Goal: Task Accomplishment & Management: Use online tool/utility

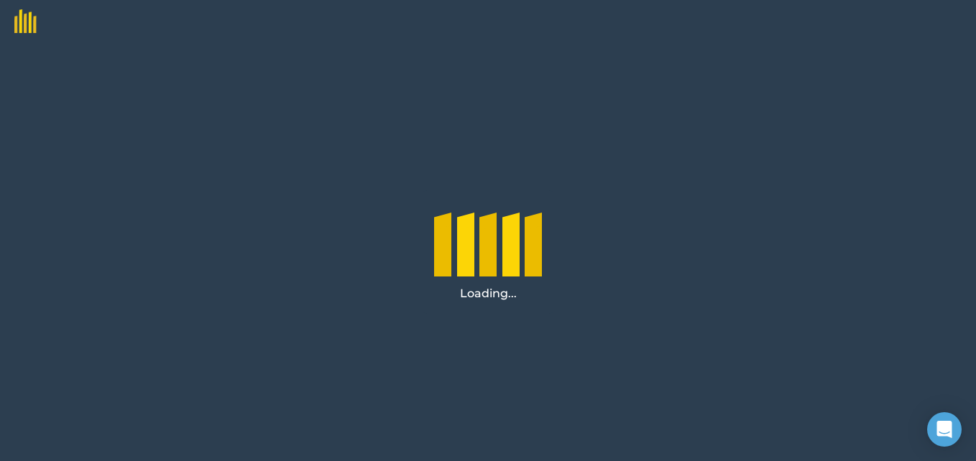
click at [534, 318] on div "Loading..." at bounding box center [488, 252] width 976 height 418
click at [537, 318] on div "Loading..." at bounding box center [488, 252] width 976 height 418
drag, startPoint x: 591, startPoint y: 328, endPoint x: 541, endPoint y: 369, distance: 64.8
click at [539, 369] on div "Loading..." at bounding box center [488, 252] width 976 height 418
click at [543, 369] on div "Loading..." at bounding box center [488, 252] width 976 height 418
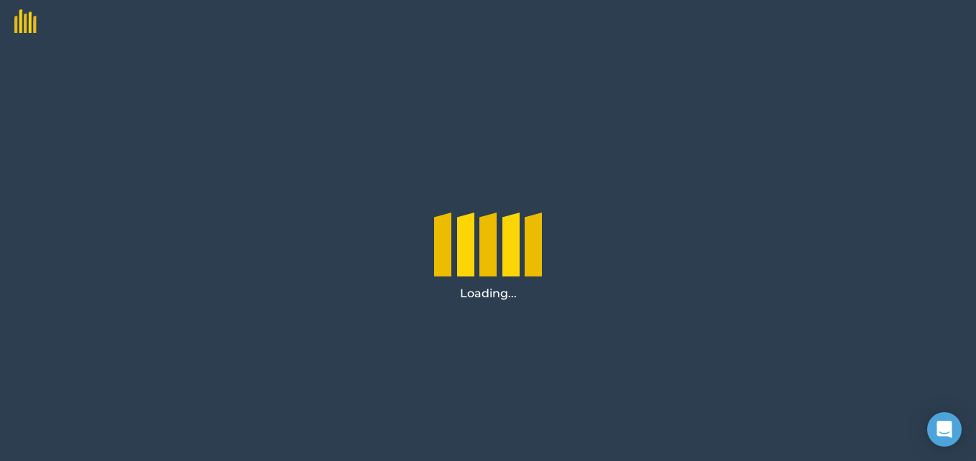
click at [544, 369] on div "Loading..." at bounding box center [488, 252] width 976 height 418
click at [935, 384] on div "Loading..." at bounding box center [488, 252] width 976 height 418
click at [934, 384] on div "Loading..." at bounding box center [488, 252] width 976 height 418
drag, startPoint x: 934, startPoint y: 384, endPoint x: 865, endPoint y: 359, distance: 73.4
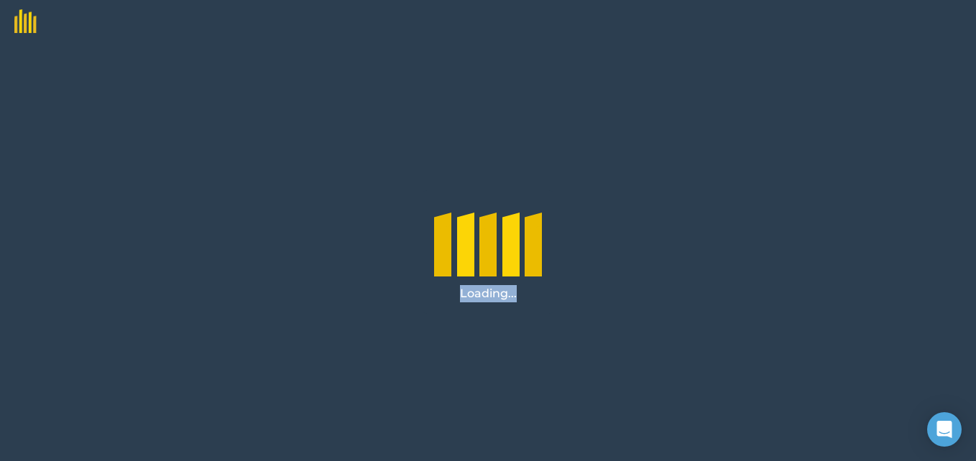
click at [866, 359] on div "Loading..." at bounding box center [488, 252] width 976 height 418
click at [796, 362] on div "Loading..." at bounding box center [488, 252] width 976 height 418
click at [796, 363] on div "Loading..." at bounding box center [488, 252] width 976 height 418
drag, startPoint x: 796, startPoint y: 363, endPoint x: 645, endPoint y: 405, distance: 157.2
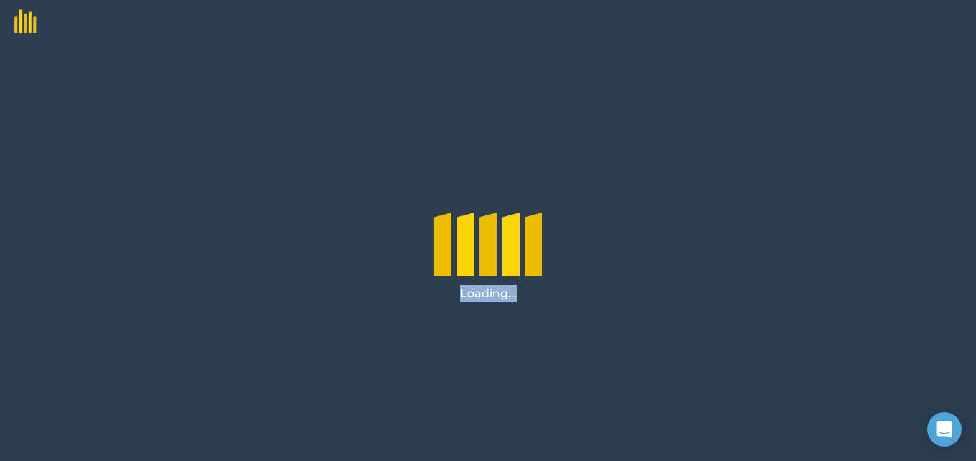
click at [645, 405] on div "Loading..." at bounding box center [488, 252] width 976 height 418
click at [382, 139] on div "Loading..." at bounding box center [488, 252] width 976 height 418
click at [83, 171] on div "Loading..." at bounding box center [488, 252] width 976 height 418
click at [87, 171] on div "Loading..." at bounding box center [488, 252] width 976 height 418
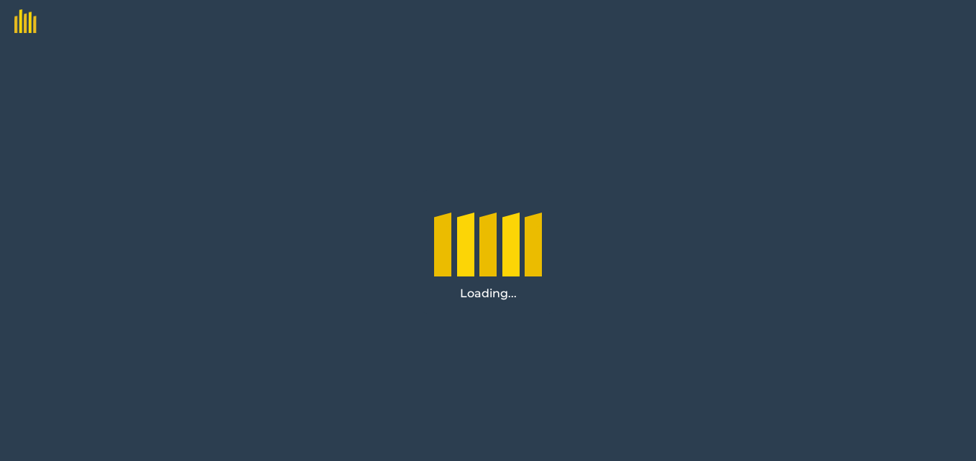
click at [670, 170] on div "Loading..." at bounding box center [488, 252] width 976 height 418
click at [670, 171] on div "Loading..." at bounding box center [488, 252] width 976 height 418
click at [673, 175] on div "Loading..." at bounding box center [488, 252] width 976 height 418
click at [943, 430] on icon "Open Intercom Messenger" at bounding box center [944, 429] width 17 height 19
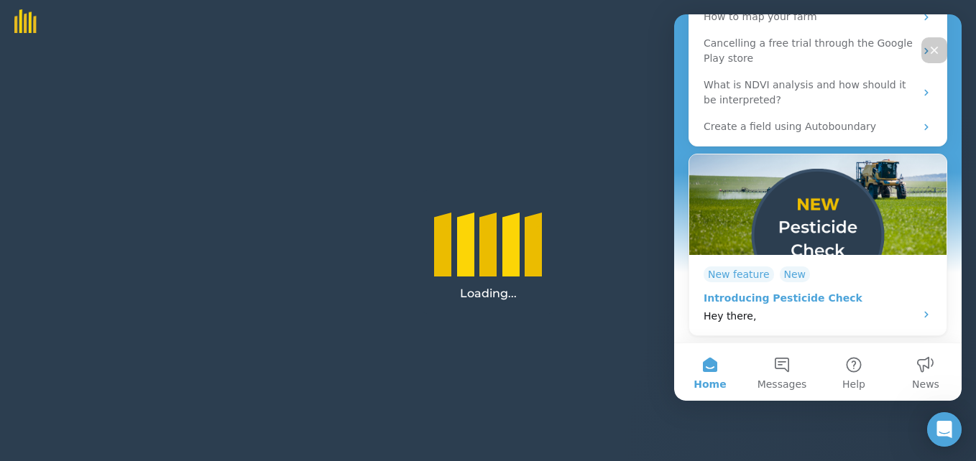
scroll to position [283, 0]
click at [924, 314] on icon "Intercom messenger" at bounding box center [926, 314] width 4 height 6
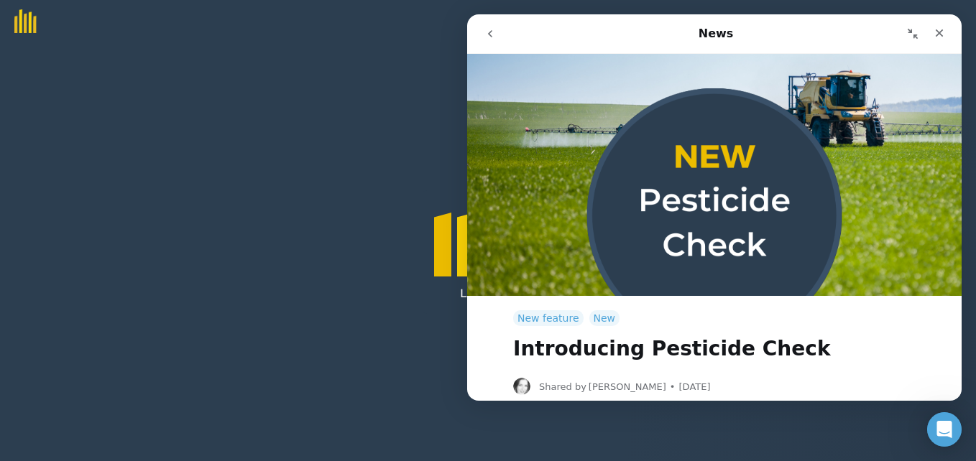
scroll to position [0, 0]
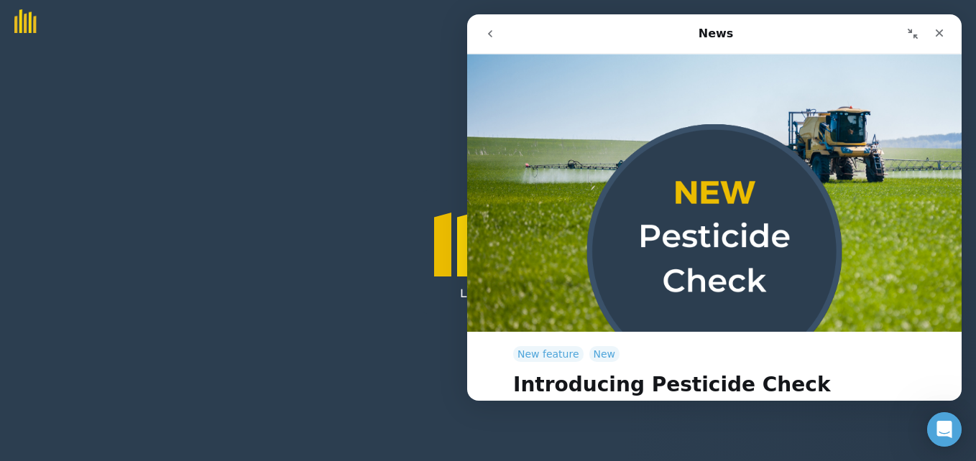
click at [496, 36] on button "go back" at bounding box center [489, 33] width 27 height 27
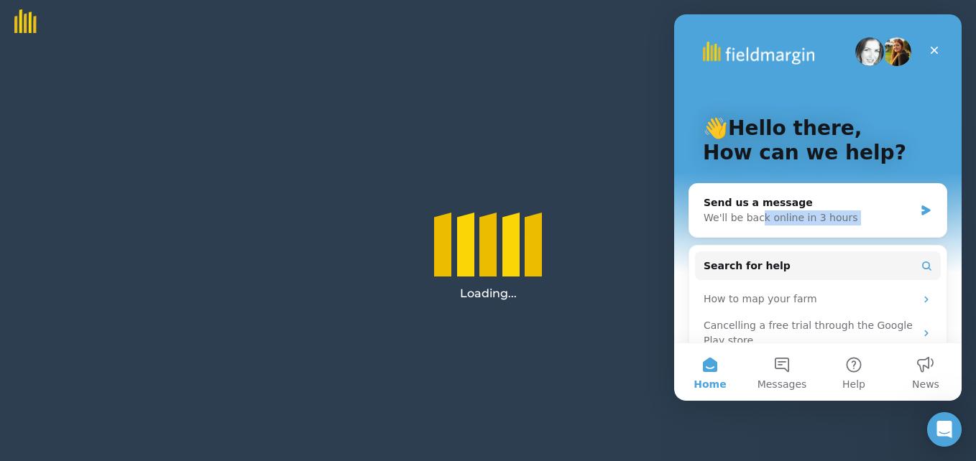
drag, startPoint x: 759, startPoint y: 218, endPoint x: 634, endPoint y: 273, distance: 137.4
click at [674, 273] on html "👋Hello there, How can we help? Send us a message We'll be back online in 3 hour…" at bounding box center [817, 207] width 287 height 387
drag, startPoint x: -40, startPoint y: 259, endPoint x: 634, endPoint y: 273, distance: 674.1
click at [634, 273] on div "Loading..." at bounding box center [488, 252] width 976 height 418
click at [932, 48] on icon "Close" at bounding box center [935, 51] width 8 height 8
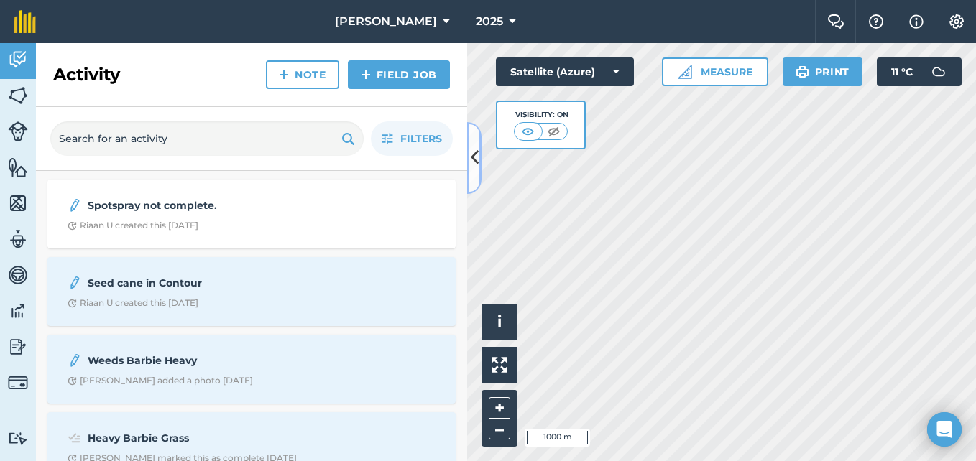
click at [477, 167] on icon at bounding box center [475, 157] width 8 height 25
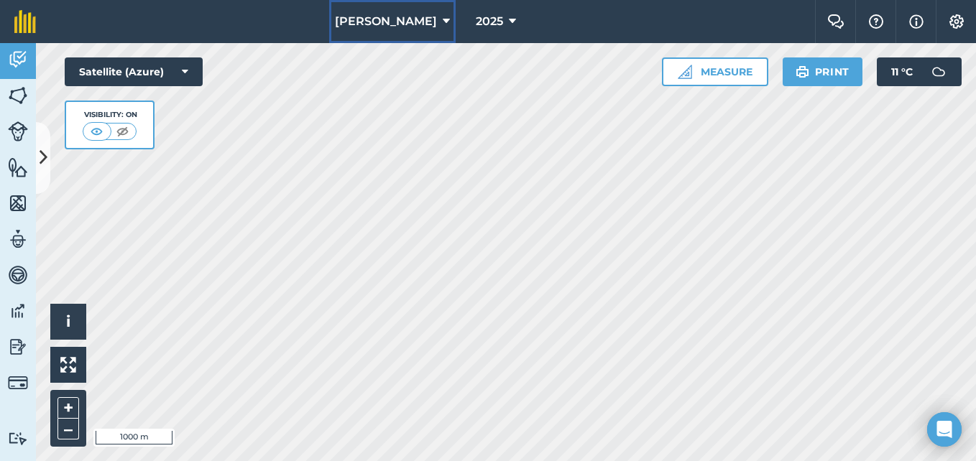
click at [443, 21] on icon at bounding box center [446, 21] width 7 height 17
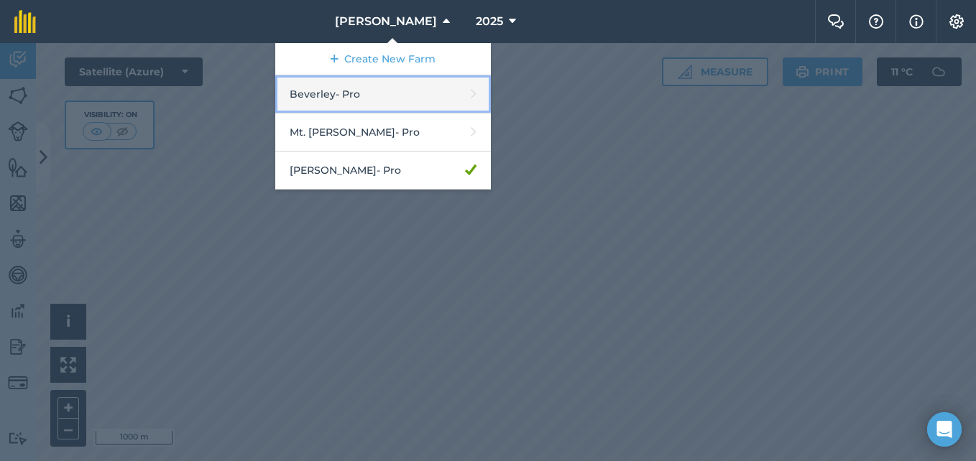
click at [348, 108] on link "Beverley - Pro" at bounding box center [383, 94] width 216 height 38
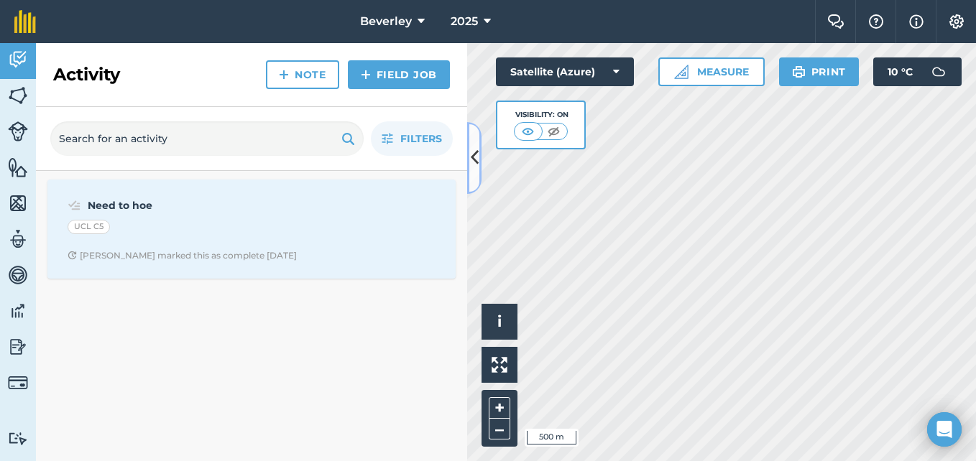
click at [476, 149] on icon at bounding box center [475, 157] width 8 height 25
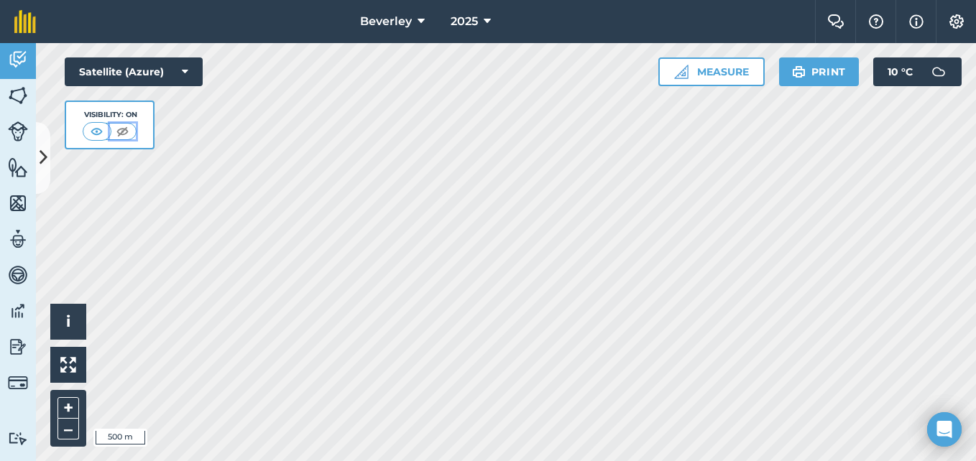
click at [114, 134] on img at bounding box center [123, 131] width 18 height 14
click at [101, 132] on img at bounding box center [97, 131] width 18 height 14
click at [129, 131] on img at bounding box center [123, 131] width 18 height 14
click at [103, 127] on img at bounding box center [97, 131] width 18 height 14
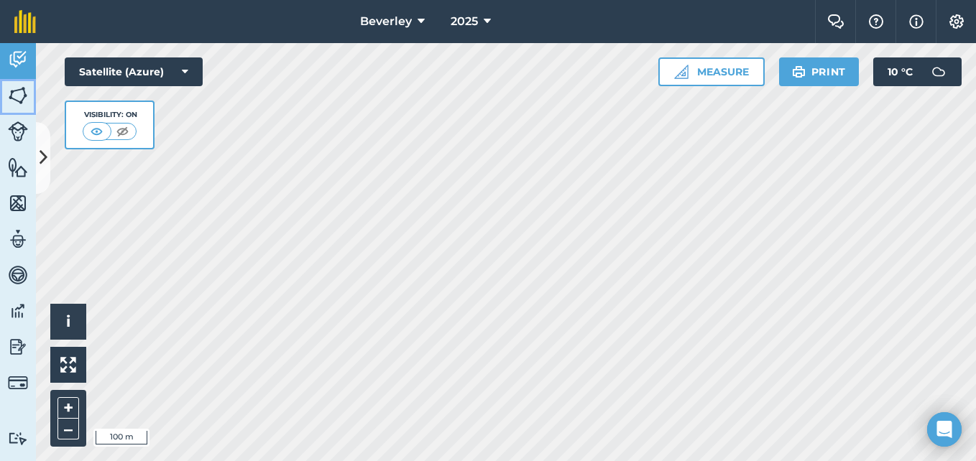
click at [15, 89] on img at bounding box center [18, 96] width 20 height 22
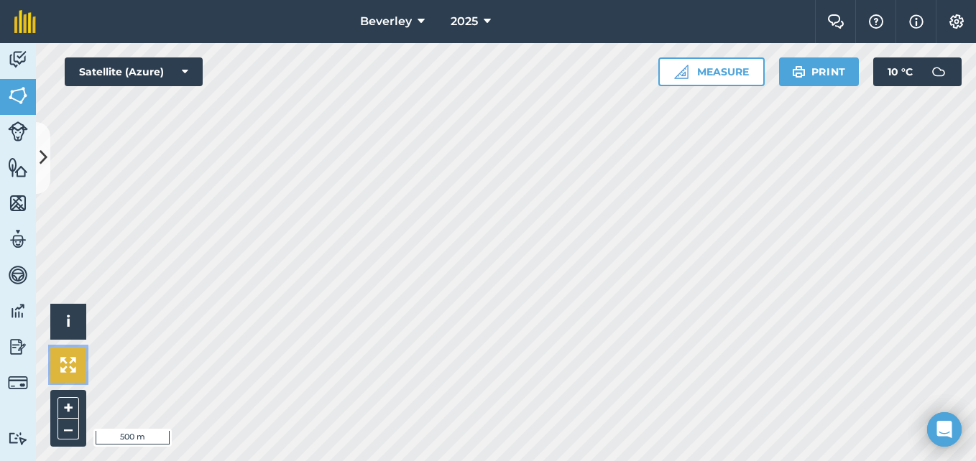
click at [75, 365] on img at bounding box center [68, 365] width 16 height 16
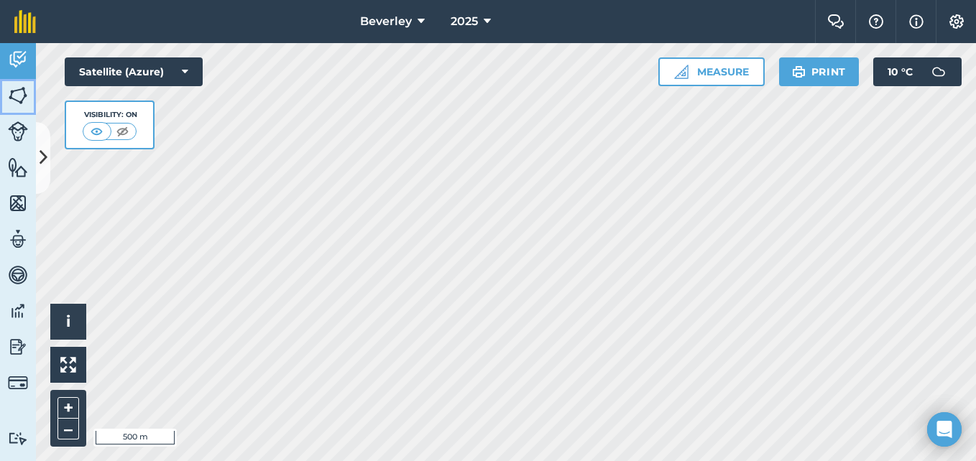
click at [21, 93] on img at bounding box center [18, 96] width 20 height 22
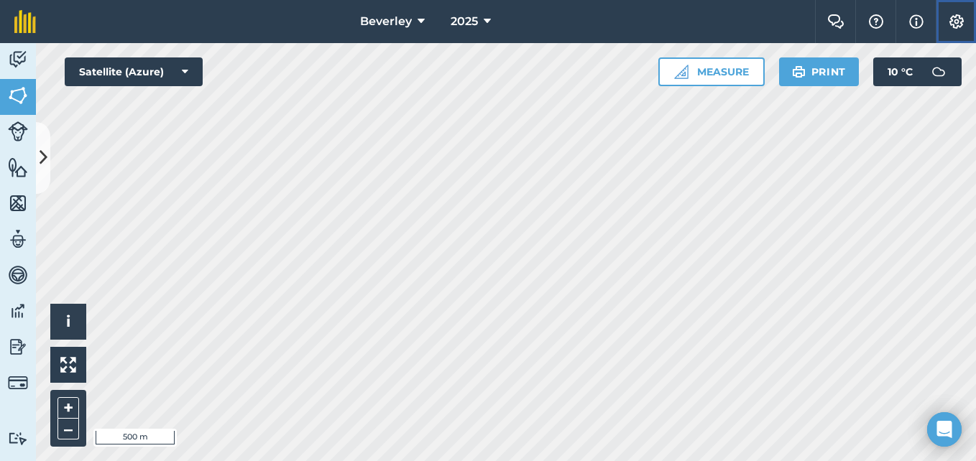
click at [957, 26] on img at bounding box center [956, 21] width 17 height 14
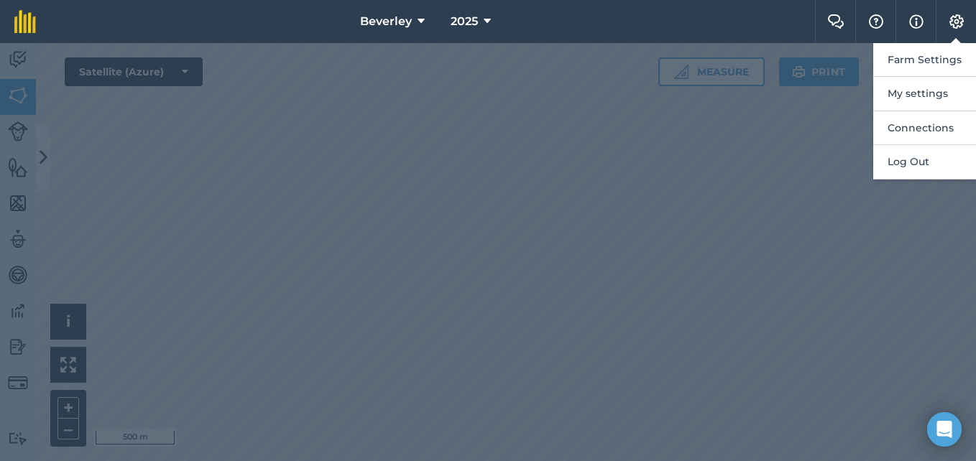
click at [790, 213] on div at bounding box center [488, 252] width 976 height 418
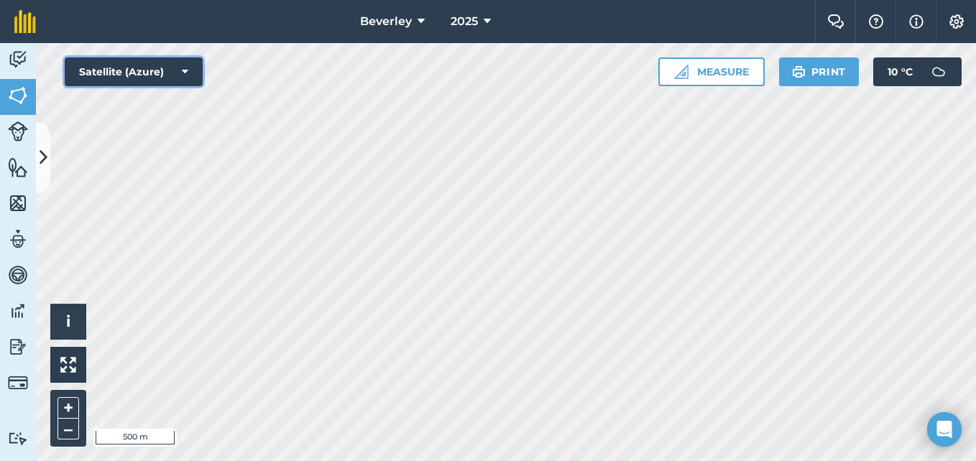
click at [192, 68] on button "Satellite (Azure)" at bounding box center [134, 71] width 138 height 29
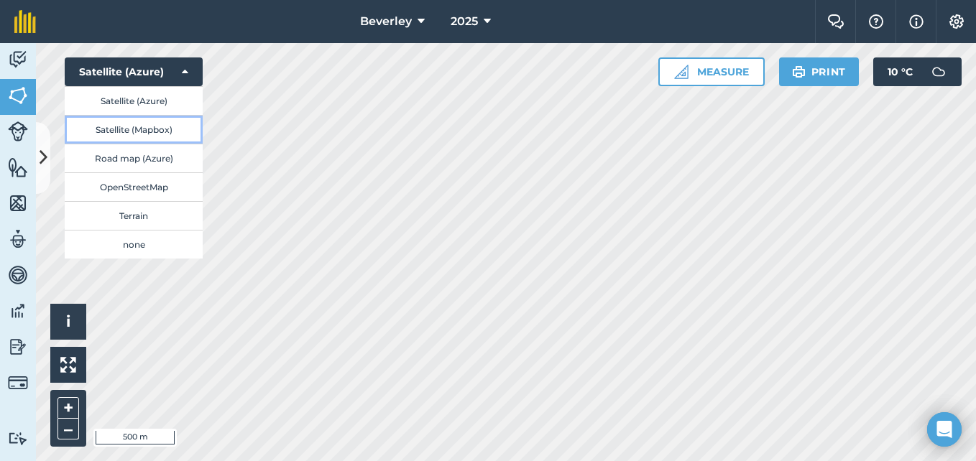
click at [168, 133] on button "Satellite (Mapbox)" at bounding box center [134, 129] width 138 height 29
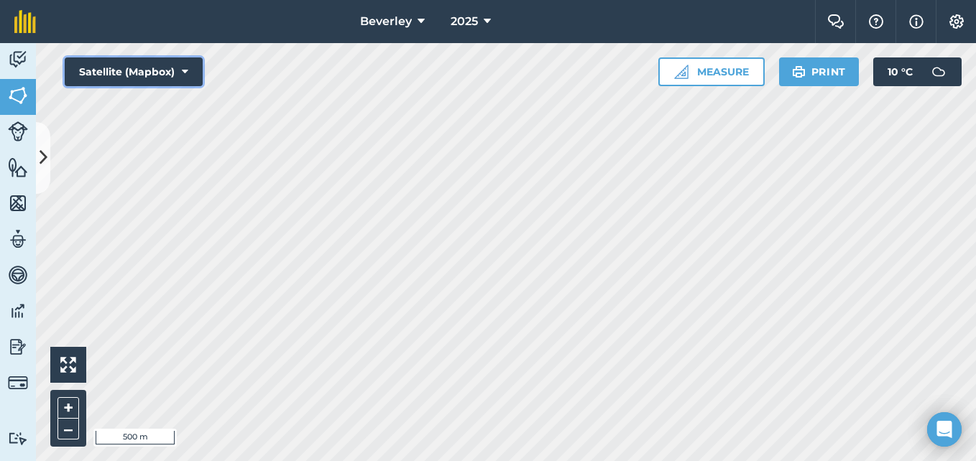
click at [186, 69] on icon at bounding box center [185, 72] width 6 height 14
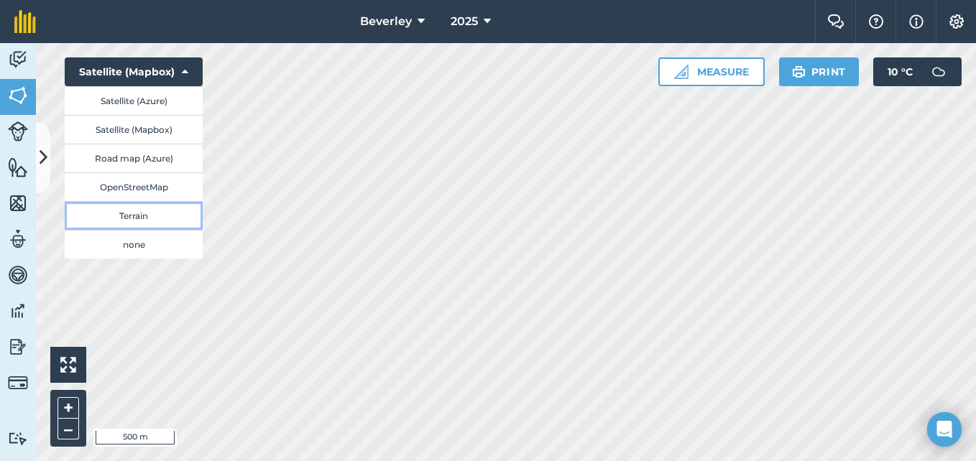
click at [139, 216] on button "Terrain" at bounding box center [134, 215] width 138 height 29
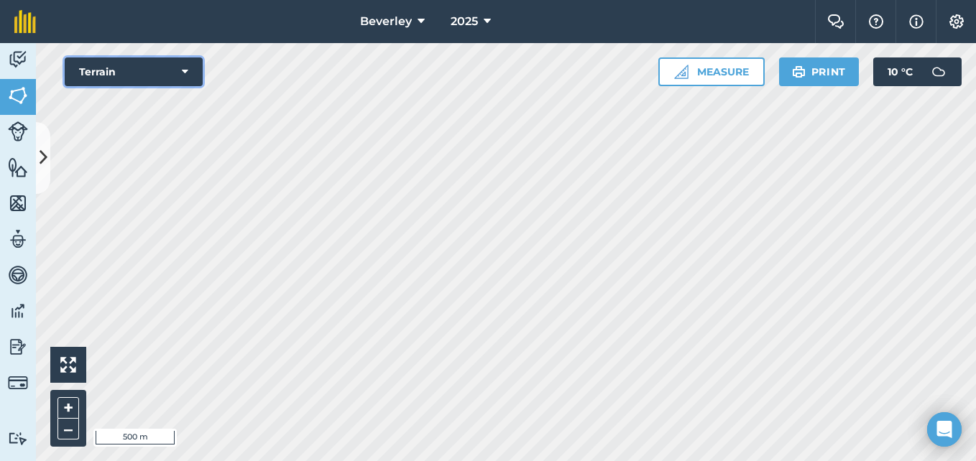
click at [114, 80] on button "Terrain" at bounding box center [134, 71] width 138 height 29
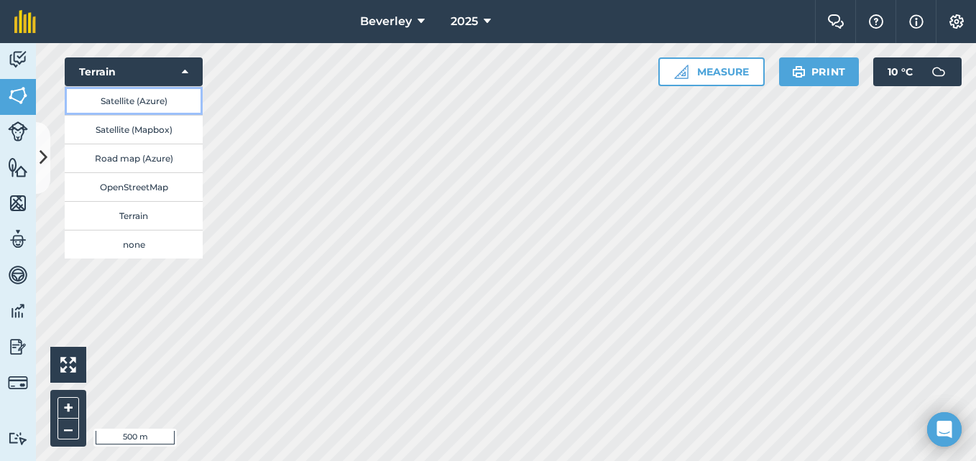
click at [118, 106] on button "Satellite (Azure)" at bounding box center [134, 100] width 138 height 29
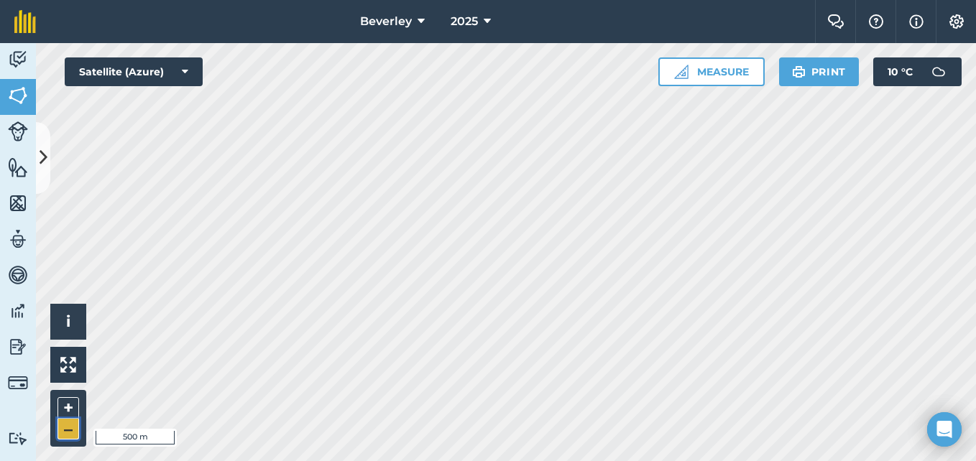
click at [65, 434] on button "–" at bounding box center [68, 429] width 22 height 21
click at [65, 412] on button "+" at bounding box center [68, 408] width 22 height 22
click at [792, 68] on img at bounding box center [799, 71] width 14 height 17
click at [802, 72] on img at bounding box center [799, 71] width 14 height 17
click at [406, 17] on span "Beverley" at bounding box center [386, 21] width 52 height 17
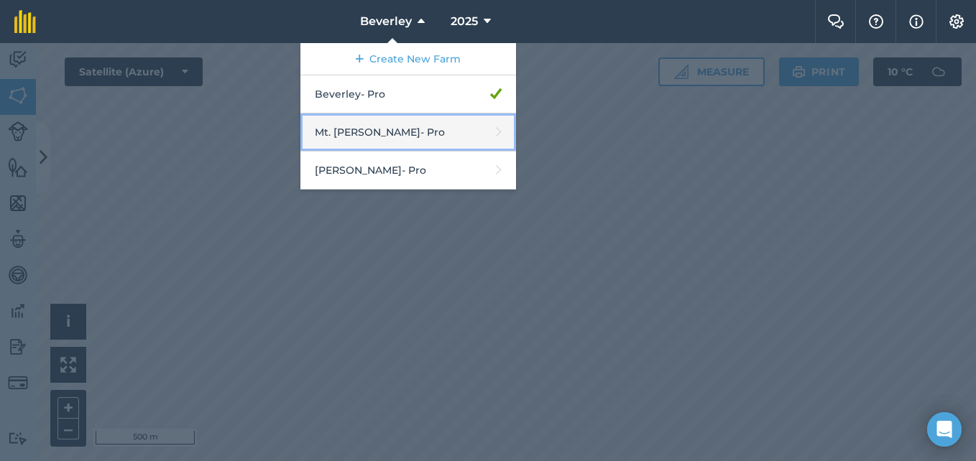
click at [379, 137] on link "Mt. Elias - Pro" at bounding box center [408, 133] width 216 height 38
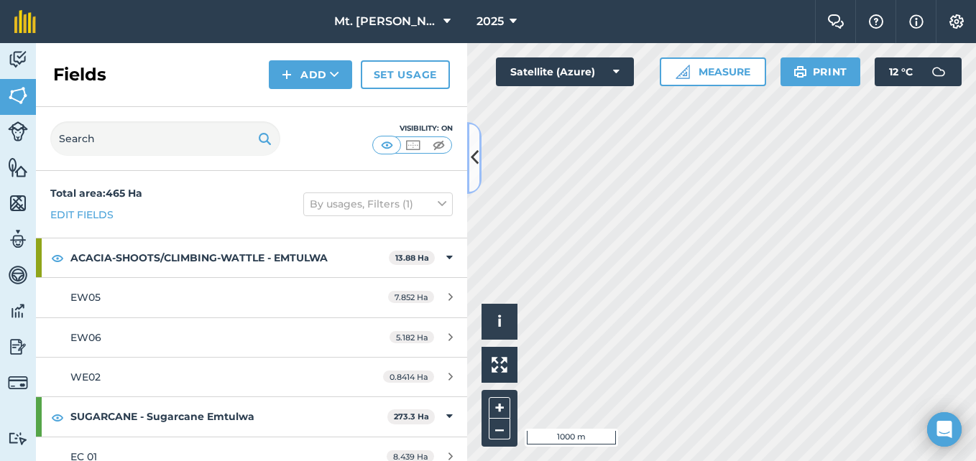
click at [472, 152] on icon at bounding box center [475, 157] width 8 height 25
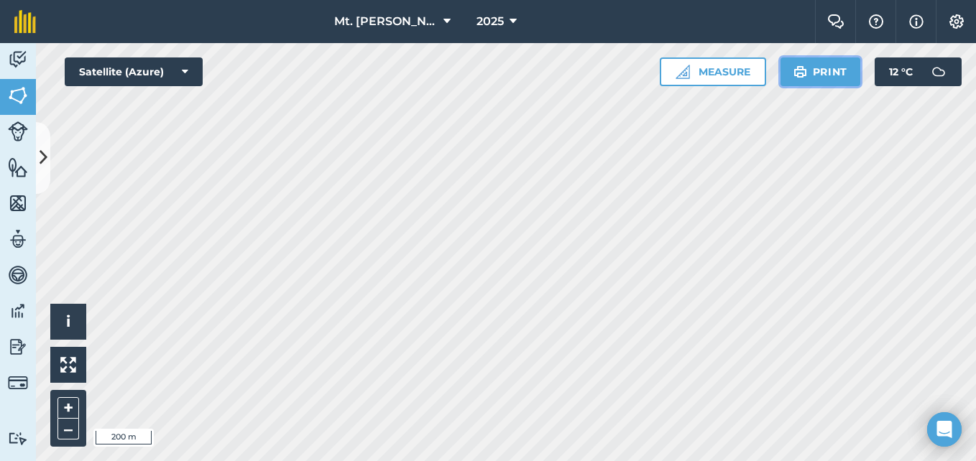
click at [818, 70] on button "Print" at bounding box center [820, 71] width 80 height 29
click at [351, 461] on html "Mt. Elias 2025 Farm Chat Help Info Settings Mt. Elias - 2025 Reproduced with th…" at bounding box center [488, 230] width 976 height 461
click at [818, 82] on button "Print" at bounding box center [820, 71] width 80 height 29
click at [404, 461] on html "Mt. Elias 2025 Farm Chat Help Info Settings Mt. Elias - 2025 Reproduced with th…" at bounding box center [488, 230] width 976 height 461
click at [808, 80] on button "Print" at bounding box center [820, 71] width 80 height 29
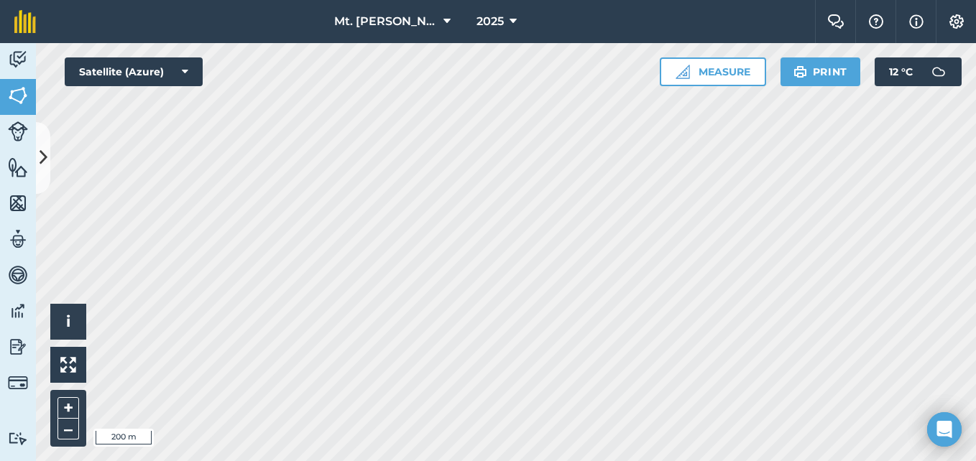
click at [504, 34] on div "Mt. Elias 2025 Farm Chat Help Info Settings Mt. Elias - 2025 Reproduced with th…" at bounding box center [488, 230] width 976 height 461
click at [412, 26] on button "Mt. Elias" at bounding box center [392, 21] width 128 height 43
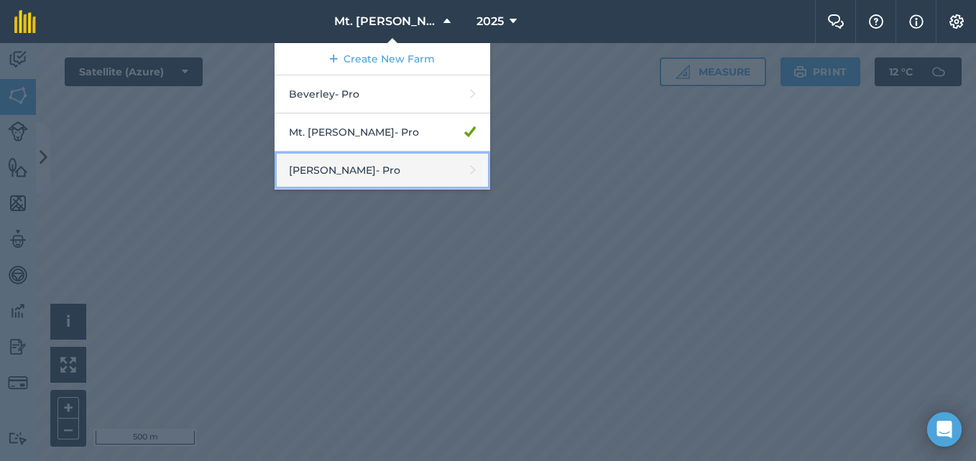
click at [393, 176] on link "Norton Heath - Pro" at bounding box center [382, 171] width 216 height 38
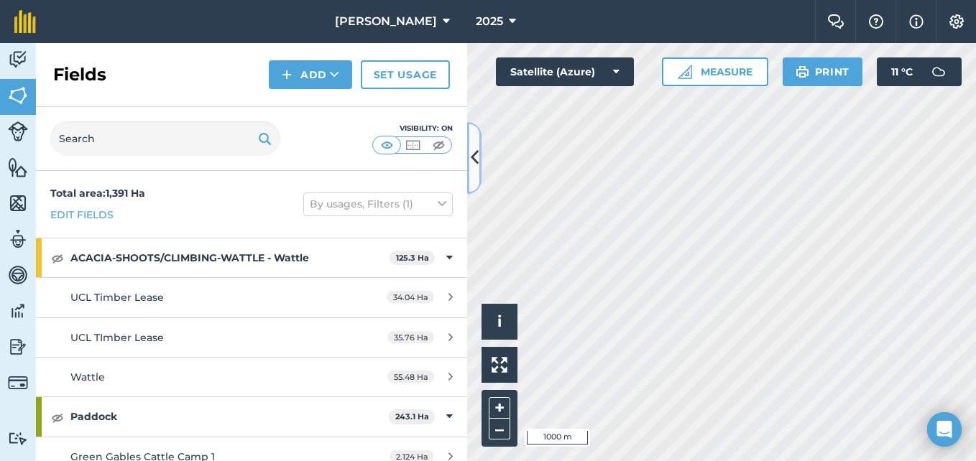
click at [475, 178] on button at bounding box center [474, 158] width 14 height 72
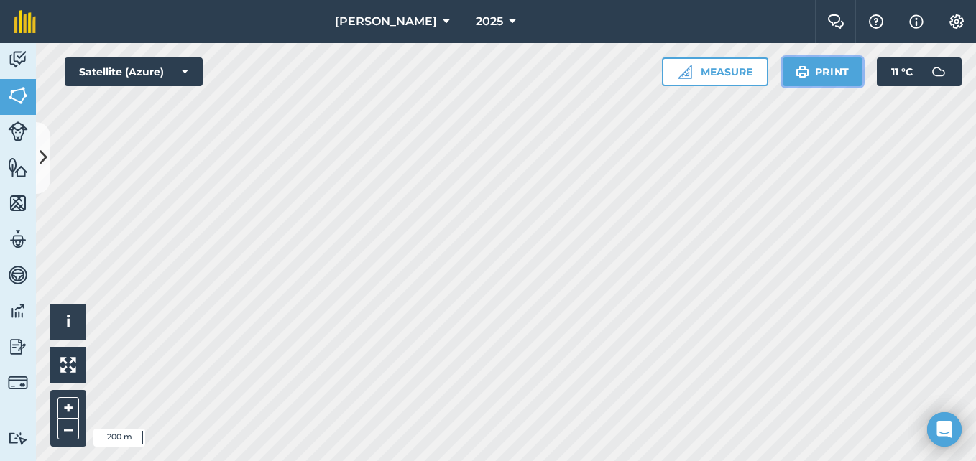
click at [833, 70] on button "Print" at bounding box center [822, 71] width 80 height 29
click at [831, 78] on button "Print" at bounding box center [822, 71] width 80 height 29
click at [798, 75] on img at bounding box center [802, 71] width 14 height 17
click at [803, 72] on img at bounding box center [802, 71] width 14 height 17
click at [474, 461] on html "Norton Heath 2025 Farm Chat Help Info Settings Norton Heath - 2025 Reproduced w…" at bounding box center [488, 230] width 976 height 461
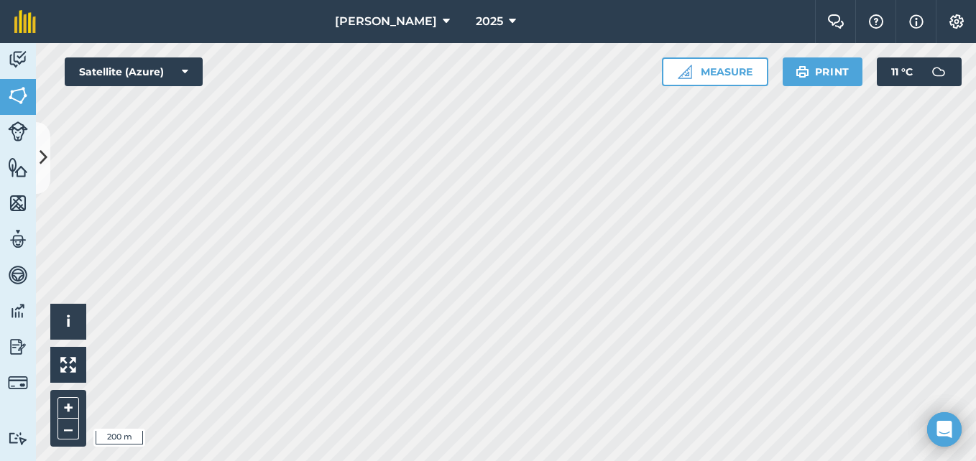
click at [478, 461] on html "Norton Heath 2025 Farm Chat Help Info Settings Norton Heath - 2025 Reproduced w…" at bounding box center [488, 230] width 976 height 461
click at [509, 461] on html "Norton Heath 2025 Farm Chat Help Info Settings Norton Heath - 2025 Reproduced w…" at bounding box center [488, 230] width 976 height 461
click at [26, 101] on img at bounding box center [18, 96] width 20 height 22
click at [795, 71] on img at bounding box center [802, 71] width 14 height 17
click at [795, 74] on img at bounding box center [800, 71] width 14 height 17
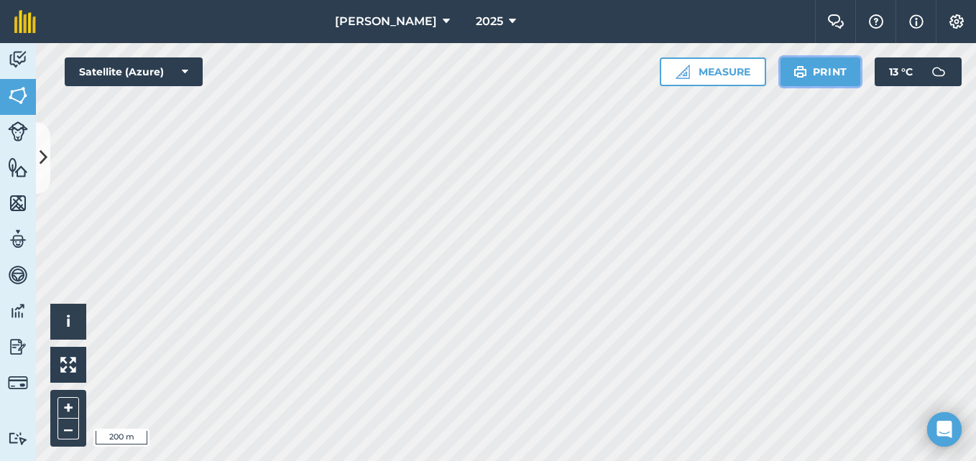
click at [816, 73] on button "Print" at bounding box center [820, 71] width 80 height 29
click at [589, 14] on div "Norton Heath 2025 Farm Chat Help Info Settings Norton Heath - 2025 Reproduced w…" at bounding box center [488, 230] width 976 height 461
click at [808, 79] on button "Print" at bounding box center [820, 71] width 80 height 29
click at [786, 78] on button "Print" at bounding box center [820, 71] width 80 height 29
click at [836, 79] on button "Print" at bounding box center [820, 71] width 80 height 29
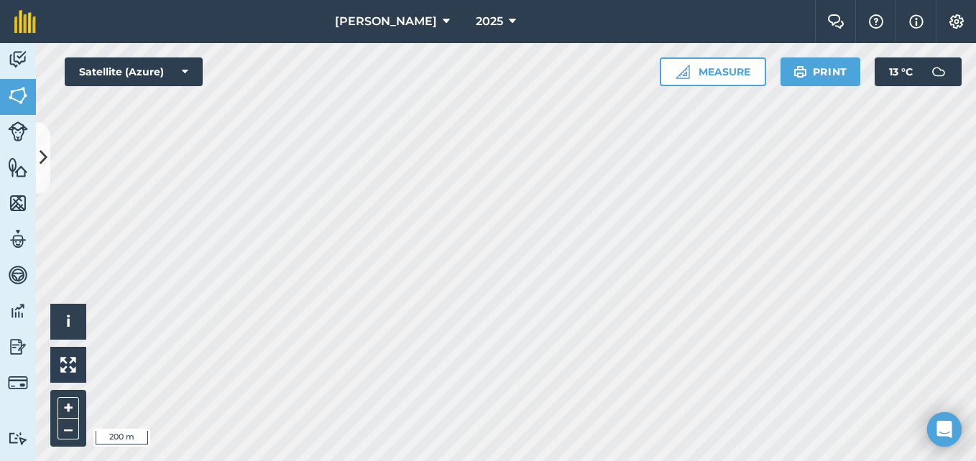
click at [576, 20] on div "Norton Heath 2025 Farm Chat Help Info Settings Norton Heath - 2025 Reproduced w…" at bounding box center [488, 230] width 976 height 461
click at [823, 67] on button "Print" at bounding box center [820, 71] width 80 height 29
click at [311, 461] on html "Norton Heath 2025 Farm Chat Help Info Settings Norton Heath - 2025 Reproduced w…" at bounding box center [488, 230] width 976 height 461
click at [804, 68] on img at bounding box center [800, 71] width 14 height 17
click at [795, 83] on button "Print" at bounding box center [820, 71] width 80 height 29
